Goal: Task Accomplishment & Management: Complete application form

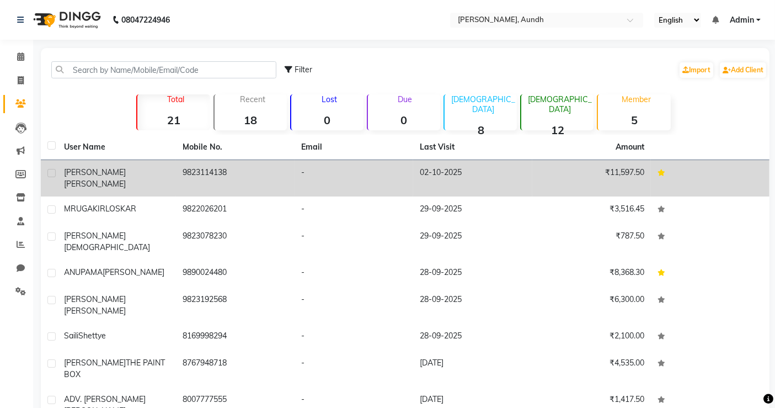
click at [448, 182] on td "02-10-2025" at bounding box center [472, 178] width 119 height 36
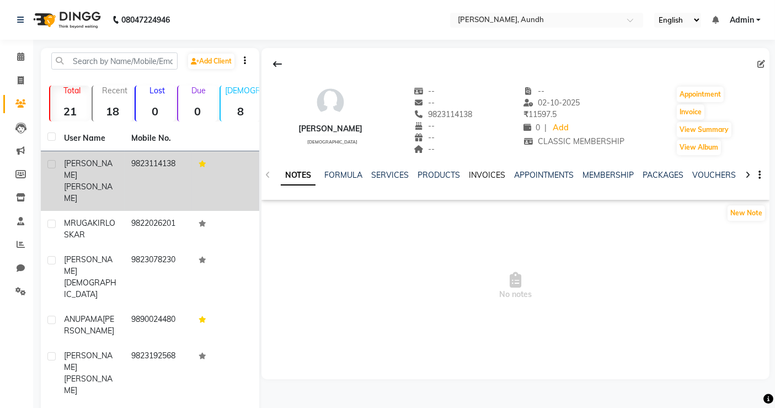
click at [478, 174] on link "INVOICES" at bounding box center [487, 175] width 36 height 10
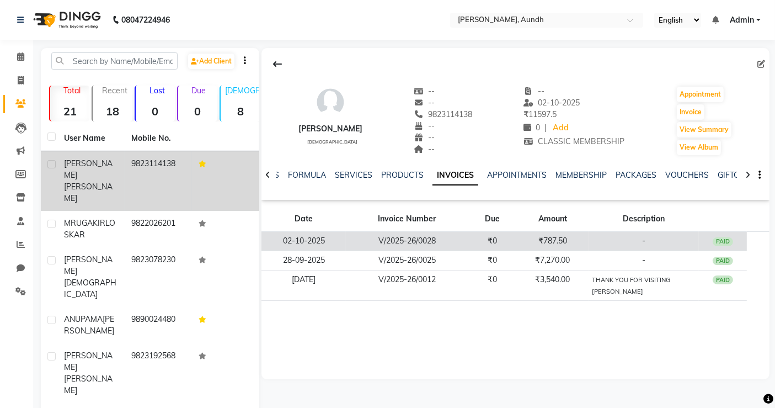
click at [430, 242] on td "V/2025-26/0028" at bounding box center [407, 241] width 123 height 19
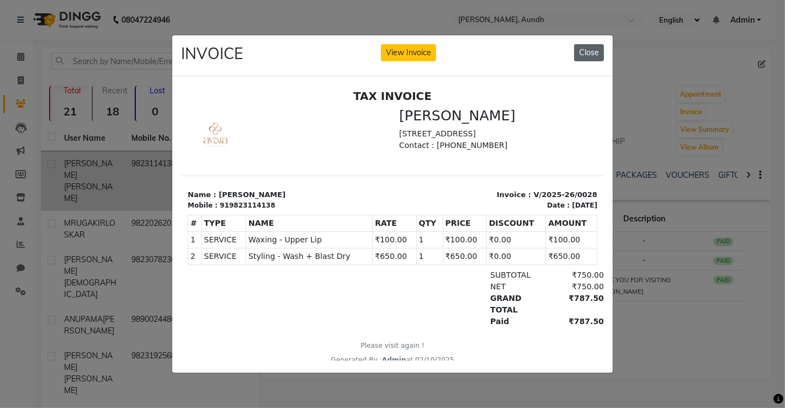
click at [583, 46] on button "Close" at bounding box center [589, 52] width 30 height 17
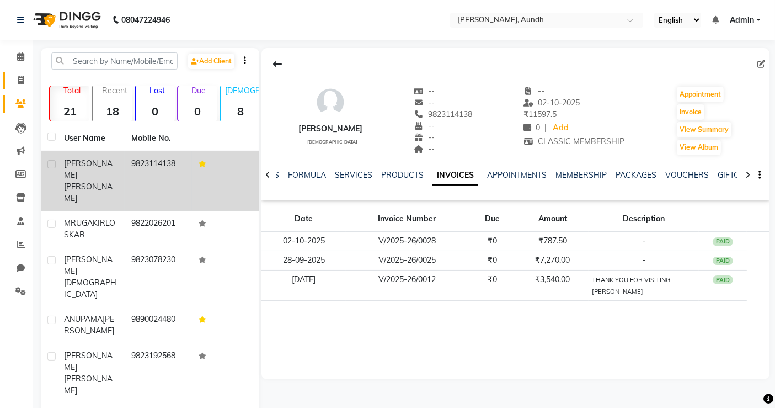
click at [26, 82] on span at bounding box center [20, 81] width 19 height 13
select select "8759"
select select "service"
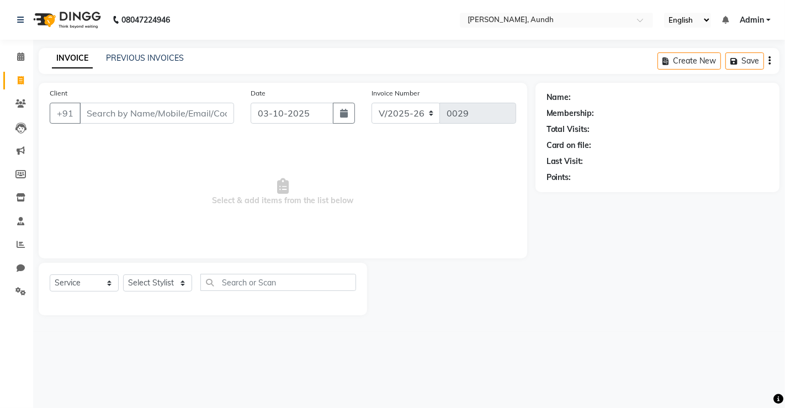
click at [430, 342] on div "08047224946 Select Location × [GEOGRAPHIC_DATA], Aundh English ENGLISH Español …" at bounding box center [392, 204] width 785 height 408
click at [155, 286] on select "Select Stylist [PERSON_NAME] [PERSON_NAME] [PERSON_NAME] Manager [PERSON_NAME] …" at bounding box center [157, 282] width 69 height 17
select select "92096"
click at [123, 274] on select "Select Stylist [PERSON_NAME] [PERSON_NAME] [PERSON_NAME] Manager [PERSON_NAME] …" at bounding box center [157, 282] width 69 height 17
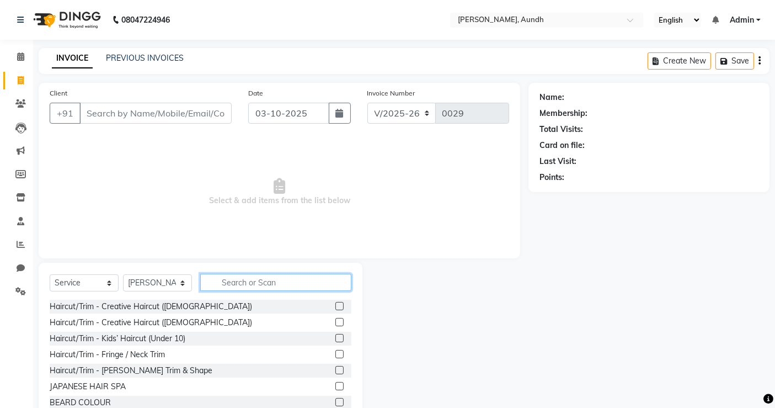
click at [225, 283] on input "text" at bounding box center [275, 282] width 151 height 17
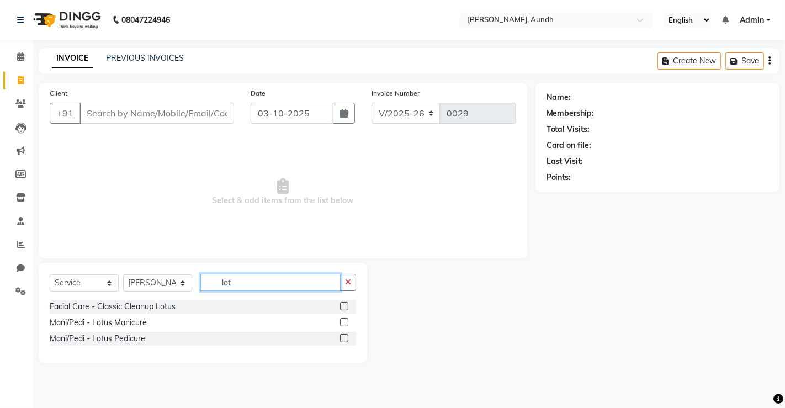
type input "lot"
click at [342, 338] on label at bounding box center [344, 338] width 8 height 8
click at [342, 338] on input "checkbox" at bounding box center [343, 338] width 7 height 7
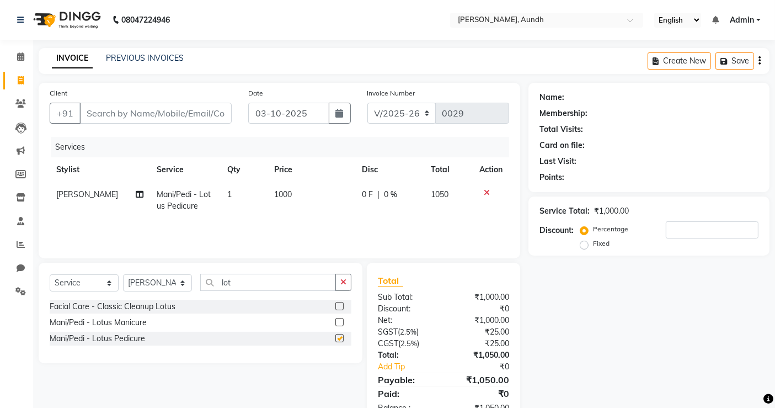
checkbox input "false"
click at [151, 279] on select "Select Stylist [PERSON_NAME] [PERSON_NAME] [PERSON_NAME] Manager [PERSON_NAME] …" at bounding box center [157, 282] width 69 height 17
select select "92214"
click at [123, 274] on select "Select Stylist [PERSON_NAME] [PERSON_NAME] [PERSON_NAME] Manager [PERSON_NAME] …" at bounding box center [157, 282] width 69 height 17
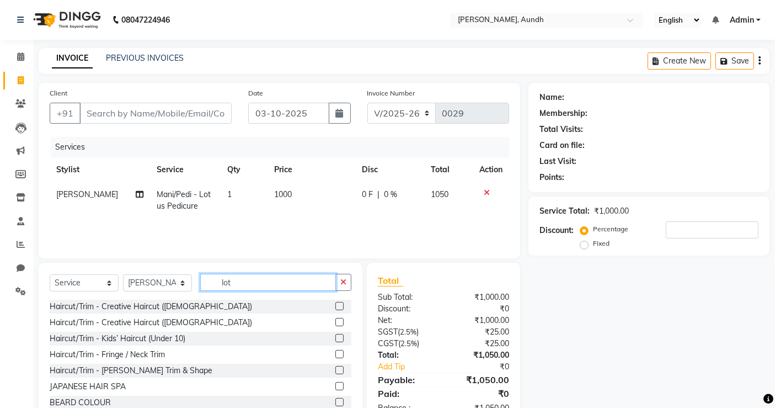
click at [240, 286] on input "lot" at bounding box center [268, 282] width 136 height 17
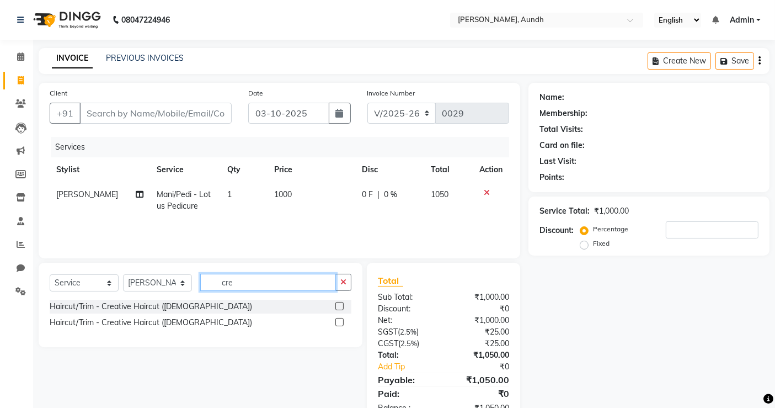
type input "cre"
click at [343, 323] on label at bounding box center [340, 322] width 8 height 8
click at [343, 323] on input "checkbox" at bounding box center [339, 322] width 7 height 7
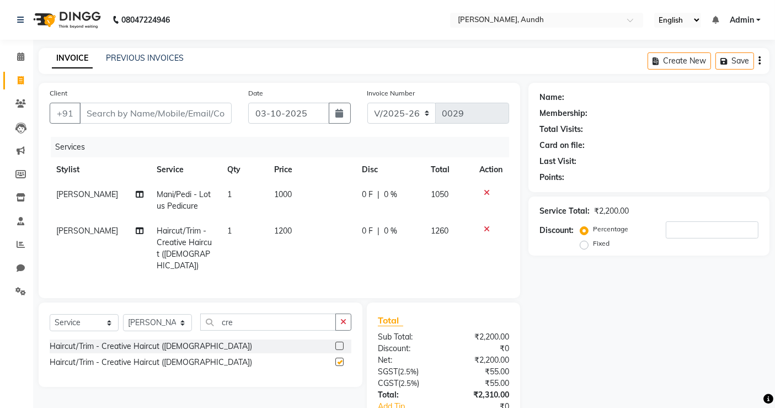
checkbox input "false"
click at [300, 232] on td "1200" at bounding box center [312, 249] width 88 height 60
select select "92214"
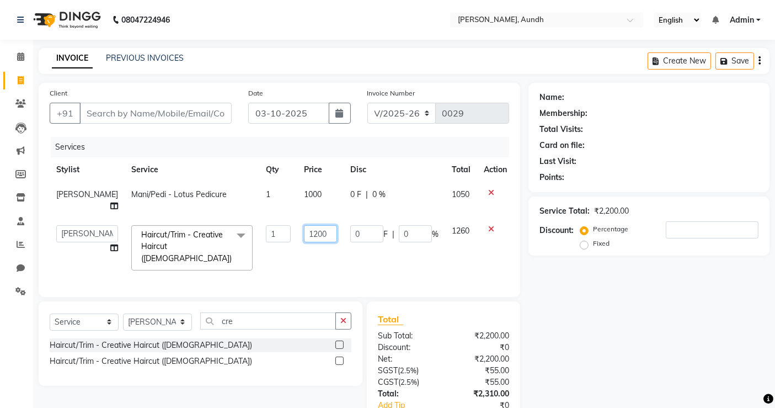
click at [304, 232] on input "1200" at bounding box center [320, 233] width 33 height 17
type input "900"
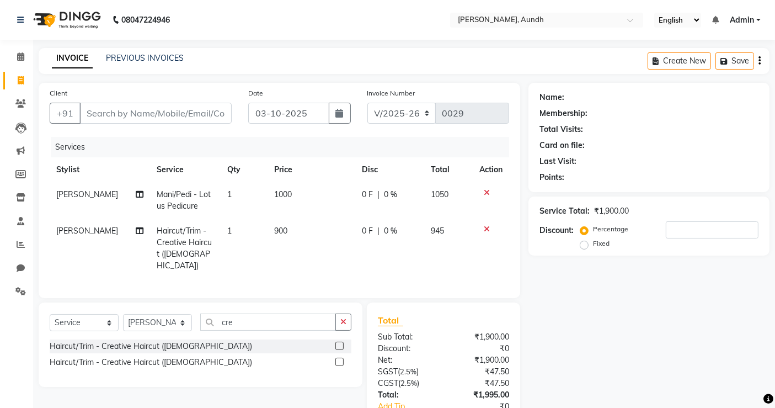
click at [331, 259] on td "900" at bounding box center [312, 249] width 88 height 60
select select "92214"
